Goal: Find specific page/section: Locate a particular part of the current website

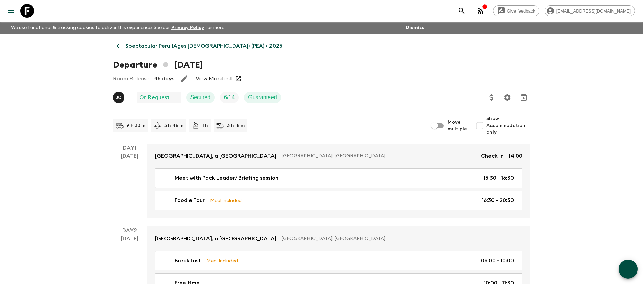
click at [161, 46] on p "Spectacular Peru (Ages [DEMOGRAPHIC_DATA]) (PEA) • 2025" at bounding box center [203, 46] width 157 height 8
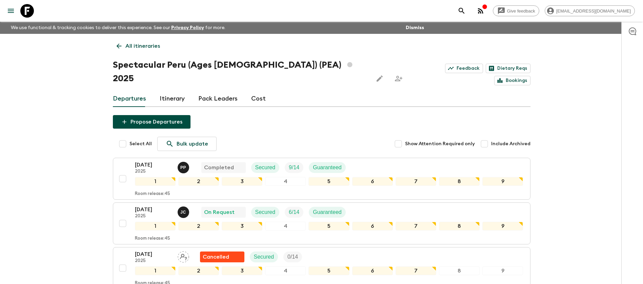
click at [128, 44] on p "All itineraries" at bounding box center [142, 46] width 35 height 8
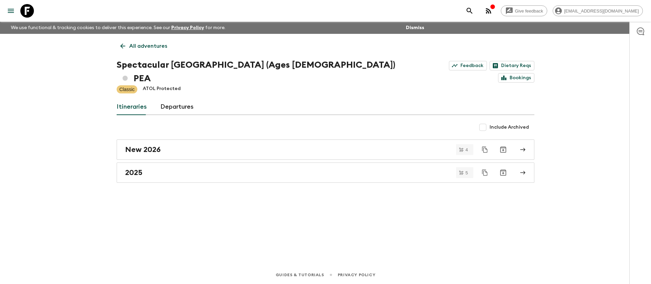
click at [146, 45] on p "All adventures" at bounding box center [148, 46] width 38 height 8
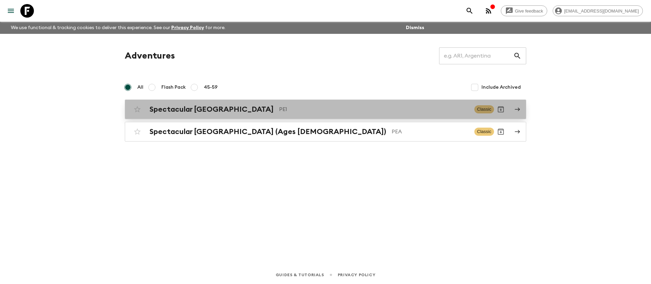
click at [279, 108] on p "PE1" at bounding box center [374, 109] width 190 height 8
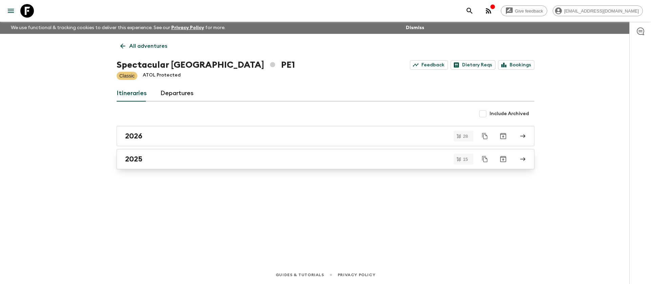
click at [148, 168] on link "2025" at bounding box center [326, 159] width 418 height 20
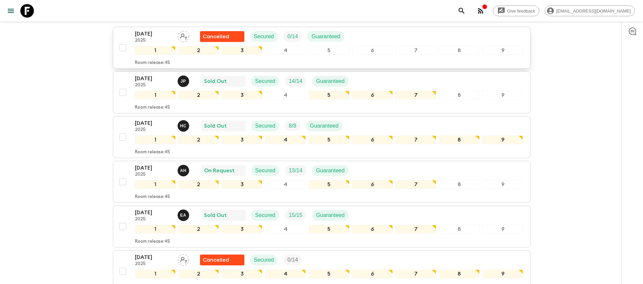
scroll to position [102, 0]
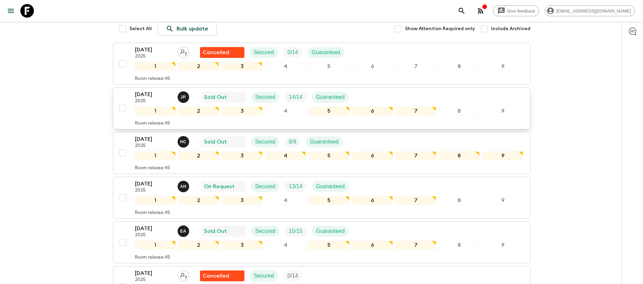
click at [386, 96] on div "[DATE] 2025 J P Sold Out Secured 14 / 14 Guaranteed" at bounding box center [329, 97] width 388 height 14
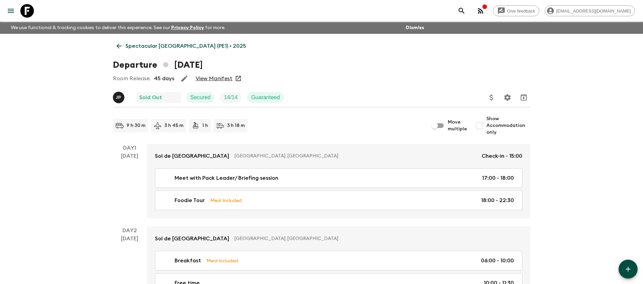
click at [232, 77] on div "View Manifest" at bounding box center [218, 78] width 47 height 7
click at [222, 77] on link "View Manifest" at bounding box center [214, 78] width 37 height 7
